Goal: Task Accomplishment & Management: Manage account settings

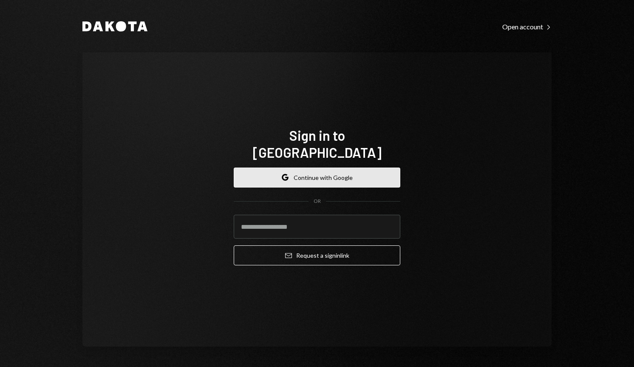
click at [321, 171] on button "Google Continue with Google" at bounding box center [317, 178] width 167 height 20
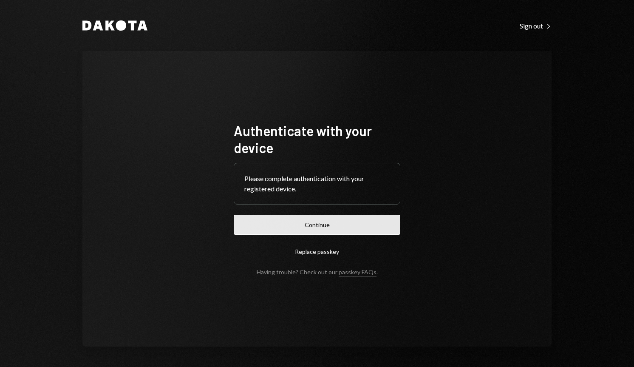
click at [334, 228] on button "Continue" at bounding box center [317, 225] width 167 height 20
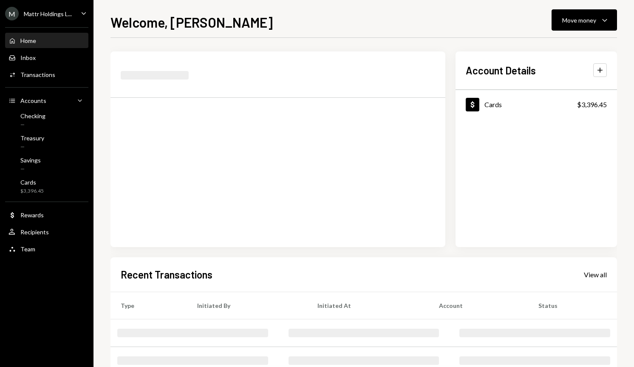
click at [45, 14] on div "Mattr Holdings L..." at bounding box center [48, 13] width 48 height 7
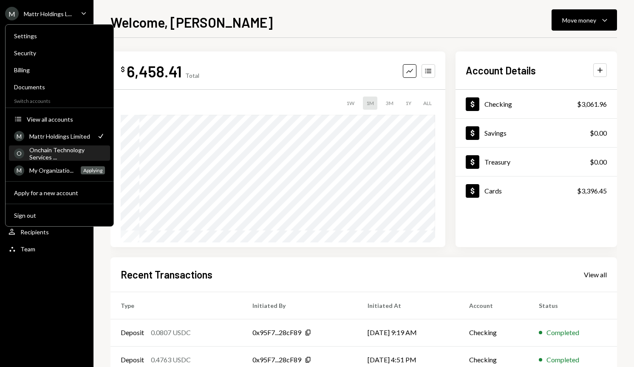
click at [75, 148] on div "Onchain Technology Services ..." at bounding box center [67, 153] width 76 height 14
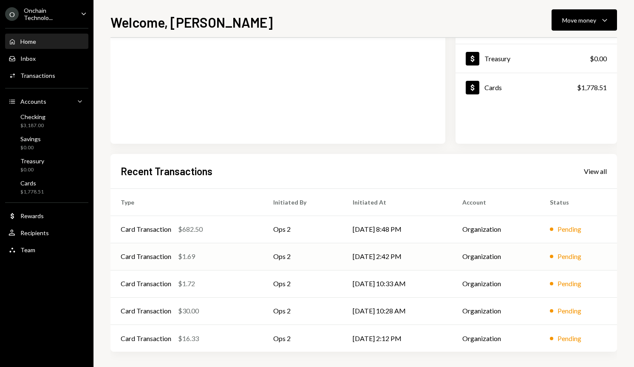
scroll to position [105, 0]
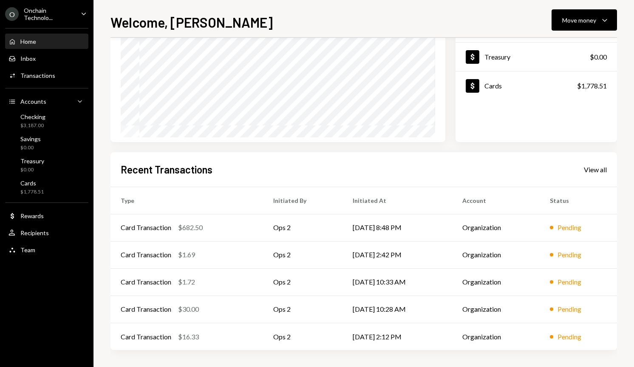
click at [602, 162] on div "Recent Transactions View all Type Initiated By Initiated At Account Status Card…" at bounding box center [364, 251] width 507 height 198
click at [601, 167] on div "View all" at bounding box center [595, 169] width 23 height 9
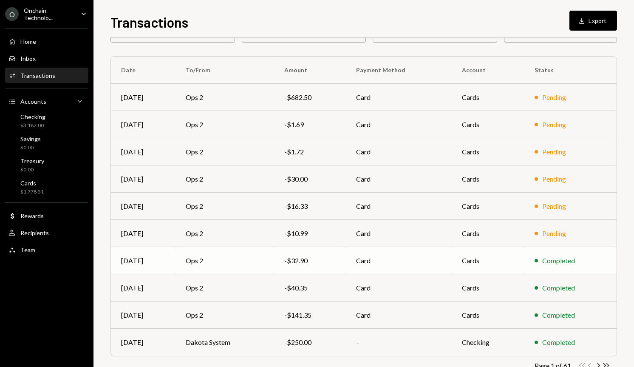
scroll to position [77, 0]
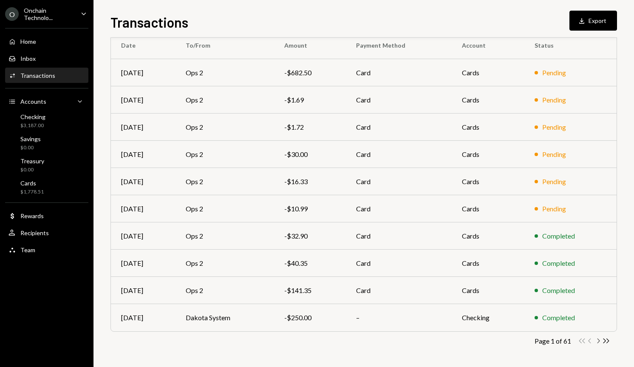
click at [598, 341] on icon "Chevron Right" at bounding box center [598, 341] width 8 height 8
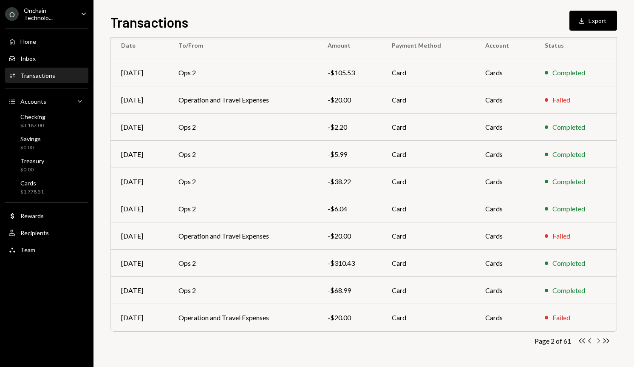
click at [598, 340] on icon "Chevron Right" at bounding box center [598, 341] width 8 height 8
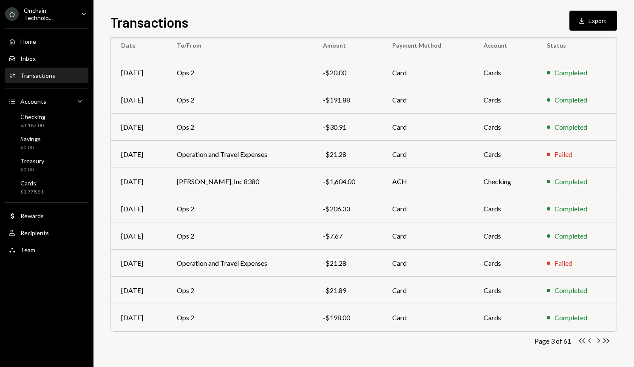
click at [600, 340] on icon "Chevron Right" at bounding box center [598, 341] width 8 height 8
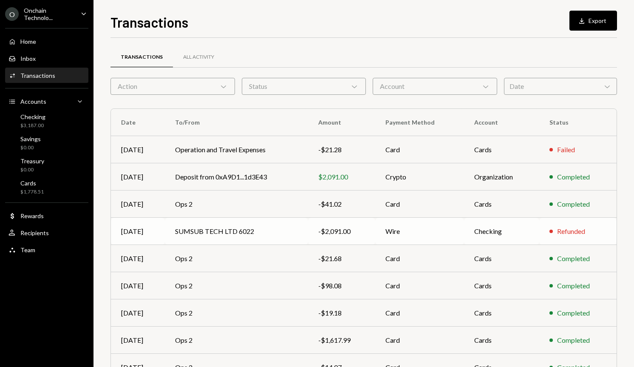
click at [340, 234] on div "-$2,091.00" at bounding box center [341, 231] width 47 height 10
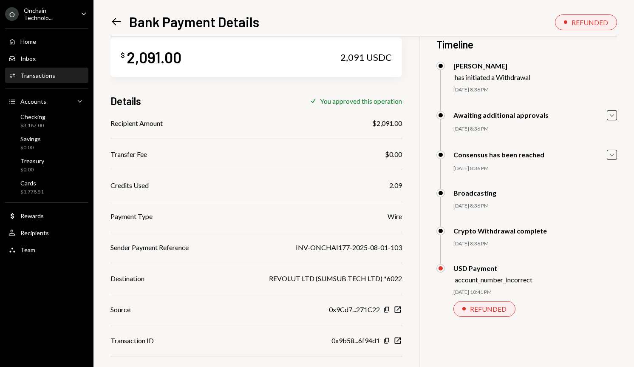
scroll to position [11, 0]
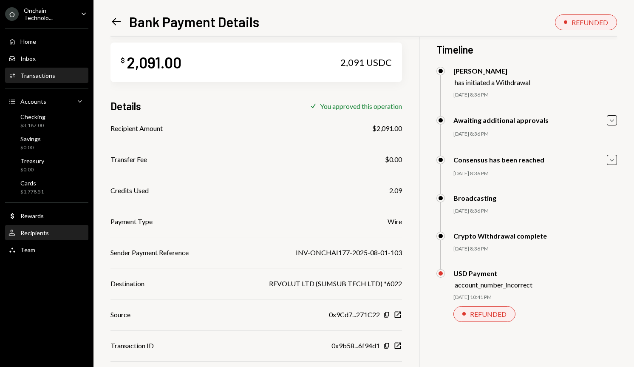
click at [31, 237] on div "User Recipients" at bounding box center [47, 233] width 77 height 14
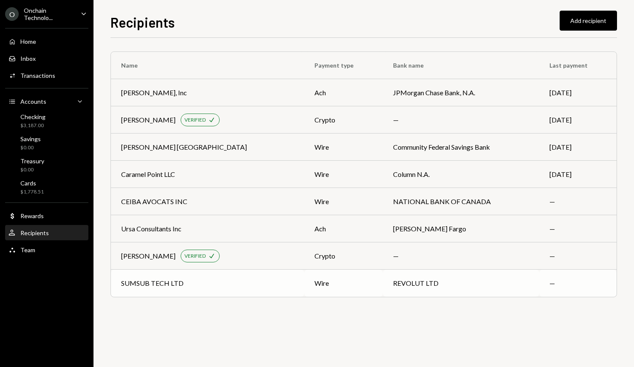
click at [145, 282] on div "SUMSUB TECH LTD" at bounding box center [152, 283] width 62 height 10
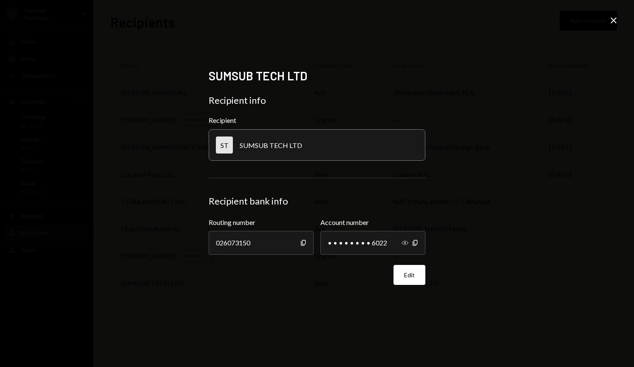
click at [406, 243] on icon "button" at bounding box center [405, 243] width 7 height 4
